Goal: Transaction & Acquisition: Purchase product/service

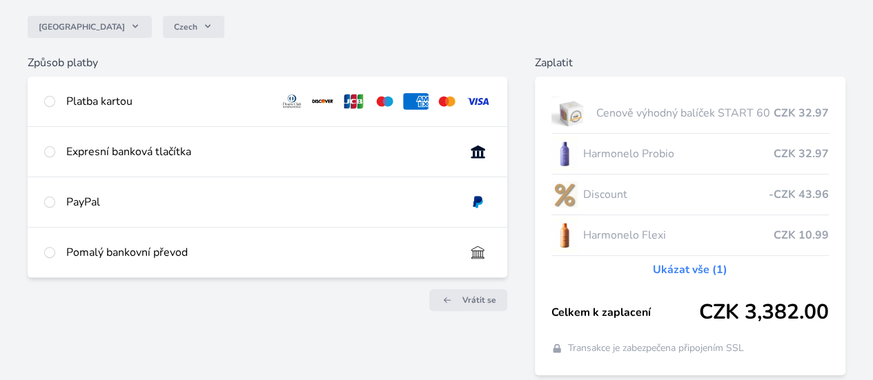
scroll to position [138, 0]
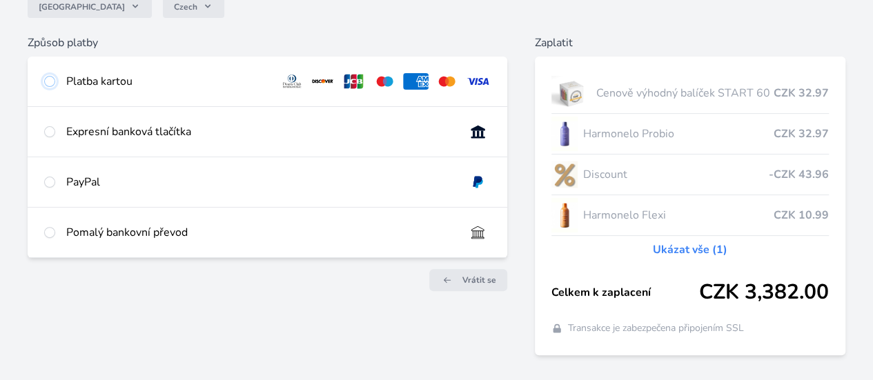
click at [55, 80] on input "radio" at bounding box center [49, 81] width 11 height 11
radio input "true"
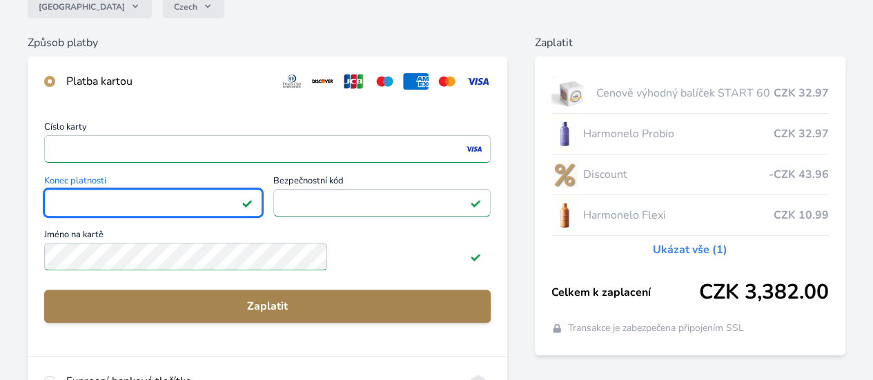
click at [317, 315] on span "Zaplatit" at bounding box center [267, 306] width 424 height 17
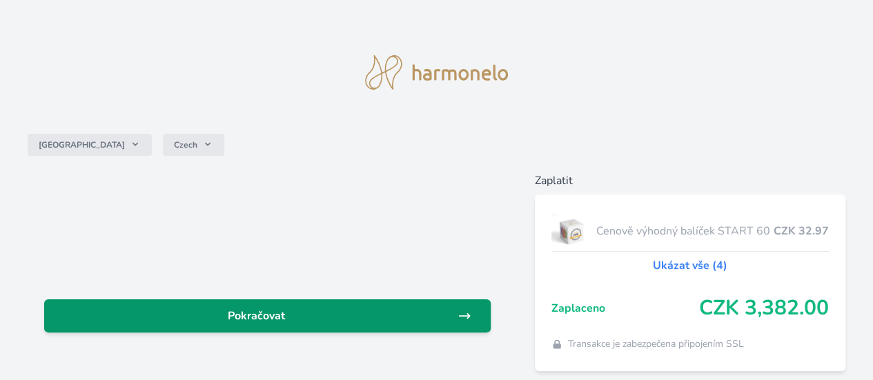
click at [310, 317] on span "Pokračovat" at bounding box center [256, 316] width 402 height 17
